Goal: Task Accomplishment & Management: Use online tool/utility

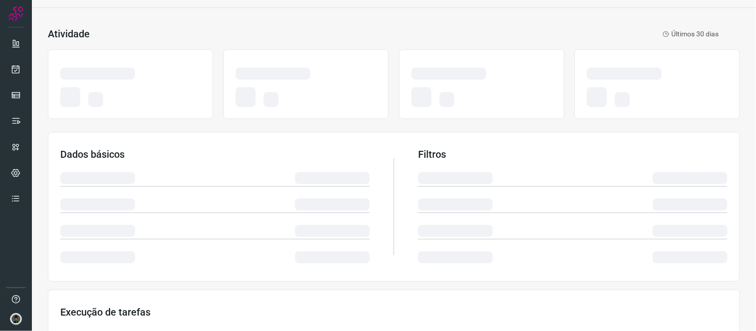
scroll to position [200, 0]
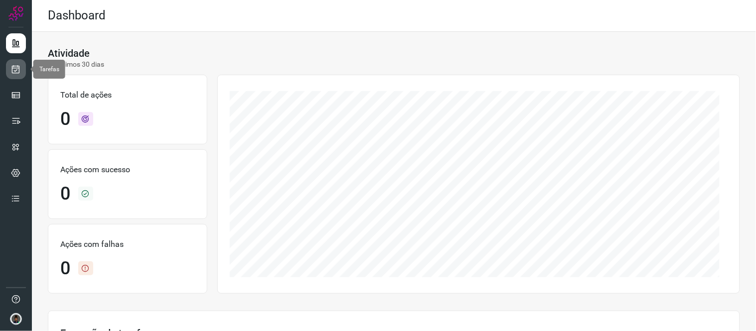
click at [12, 65] on icon at bounding box center [16, 69] width 10 height 10
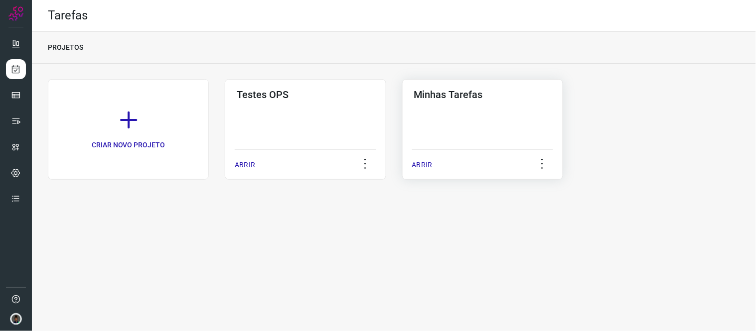
click at [472, 104] on div "Minhas Tarefas ABRIR" at bounding box center [482, 129] width 161 height 101
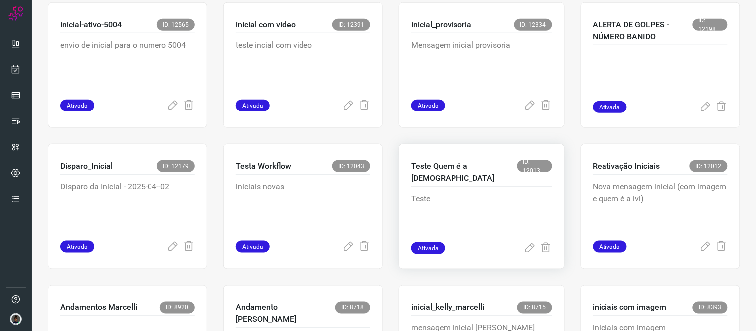
scroll to position [221, 0]
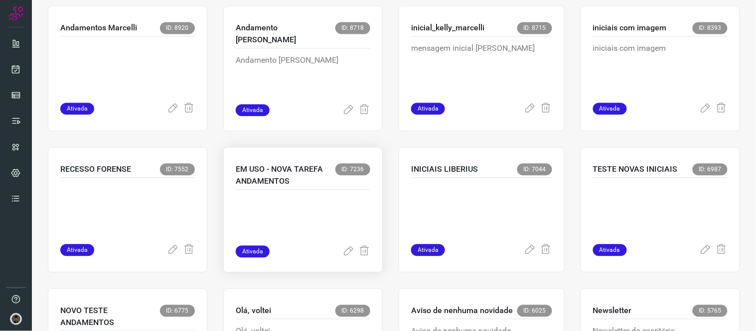
click at [230, 220] on div "EM USO - NOVA TAREFA ANDAMENTOS ID: 7236 Ativada" at bounding box center [302, 210] width 159 height 126
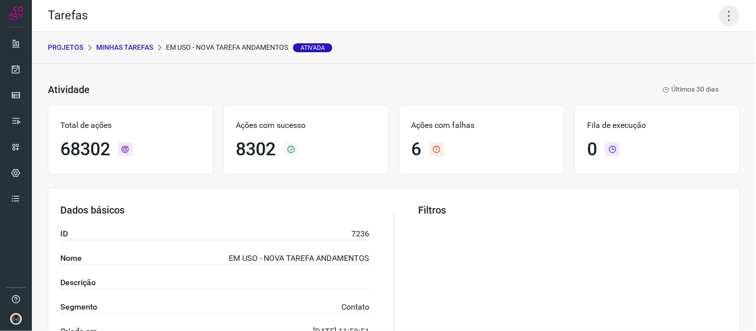
click at [719, 16] on icon at bounding box center [729, 15] width 21 height 21
click at [698, 63] on li "Executar" at bounding box center [686, 65] width 91 height 16
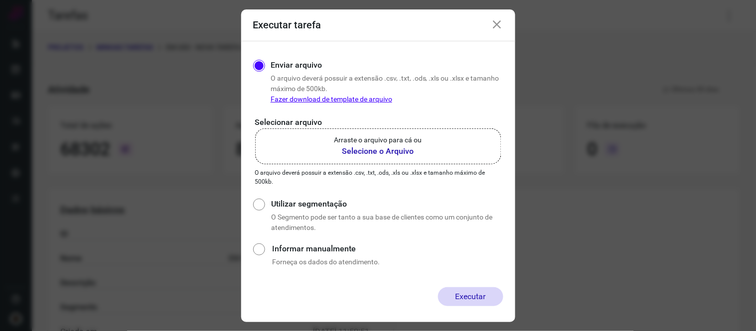
click at [409, 150] on b "Selecione o Arquivo" at bounding box center [378, 152] width 88 height 12
click at [0, 0] on input "Arraste o arquivo para cá ou Selecione o Arquivo" at bounding box center [0, 0] width 0 height 0
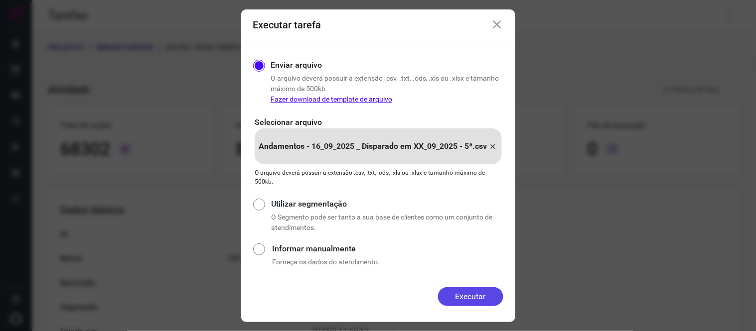
click at [478, 300] on button "Executar" at bounding box center [470, 297] width 65 height 19
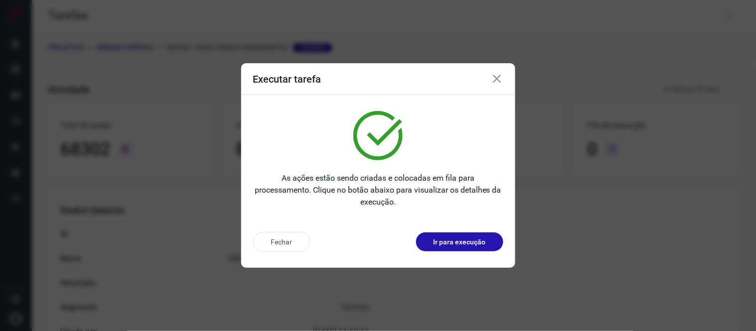
click at [506, 79] on div "Executar tarefa" at bounding box center [378, 79] width 274 height 32
drag, startPoint x: 505, startPoint y: 79, endPoint x: 497, endPoint y: 80, distance: 8.0
click at [501, 79] on div "Executar tarefa" at bounding box center [378, 79] width 274 height 32
click at [497, 80] on icon at bounding box center [497, 79] width 12 height 12
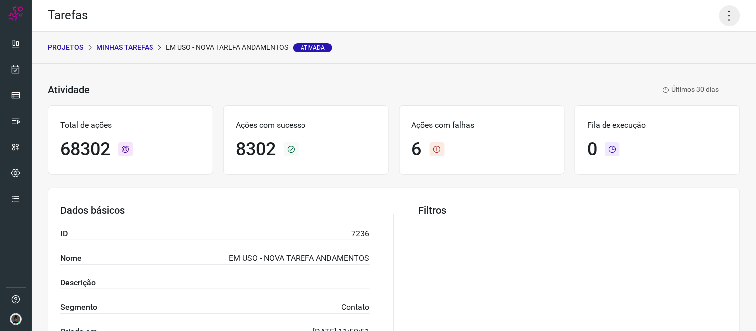
click at [724, 20] on icon at bounding box center [729, 15] width 21 height 21
click at [666, 64] on li "Executar" at bounding box center [686, 65] width 91 height 16
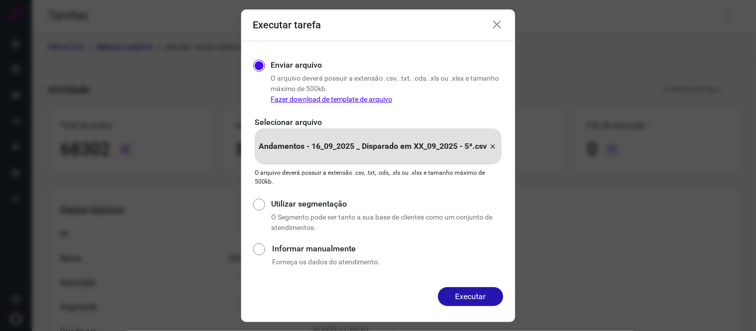
click at [495, 148] on icon at bounding box center [493, 147] width 8 height 12
click at [0, 0] on input "Andamentos - 16_09_2025 _ Disparado em XX_09_2025 - 5ª.csv" at bounding box center [0, 0] width 0 height 0
click at [473, 300] on button "Executar" at bounding box center [470, 297] width 65 height 19
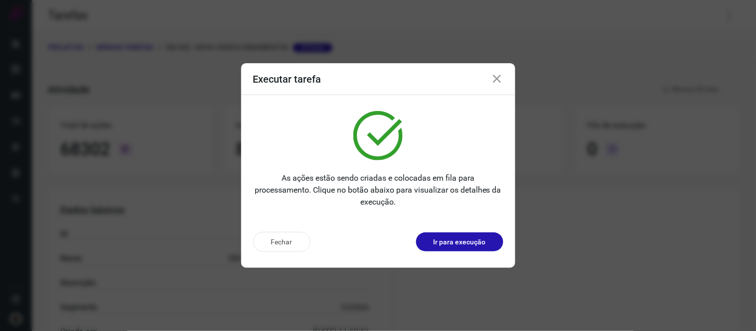
click at [500, 77] on icon at bounding box center [497, 79] width 12 height 12
